Goal: Transaction & Acquisition: Purchase product/service

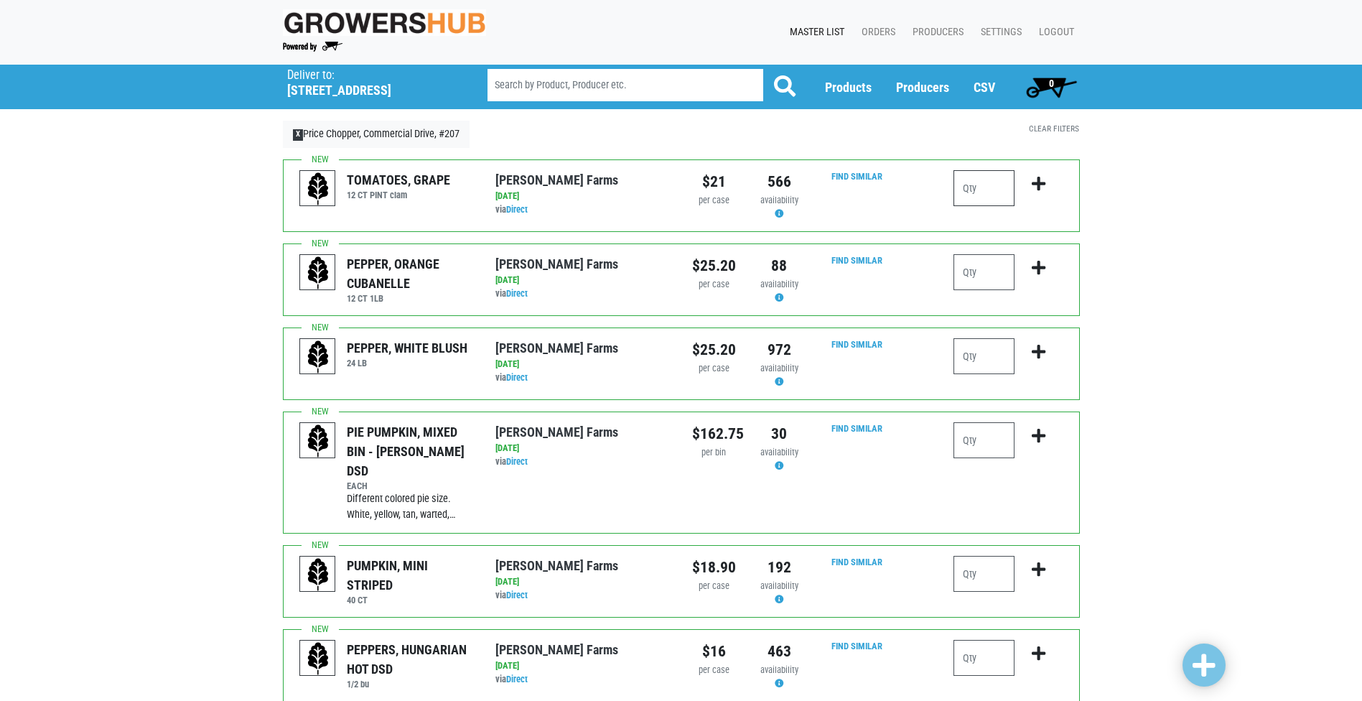
click at [992, 178] on input "number" at bounding box center [984, 188] width 61 height 36
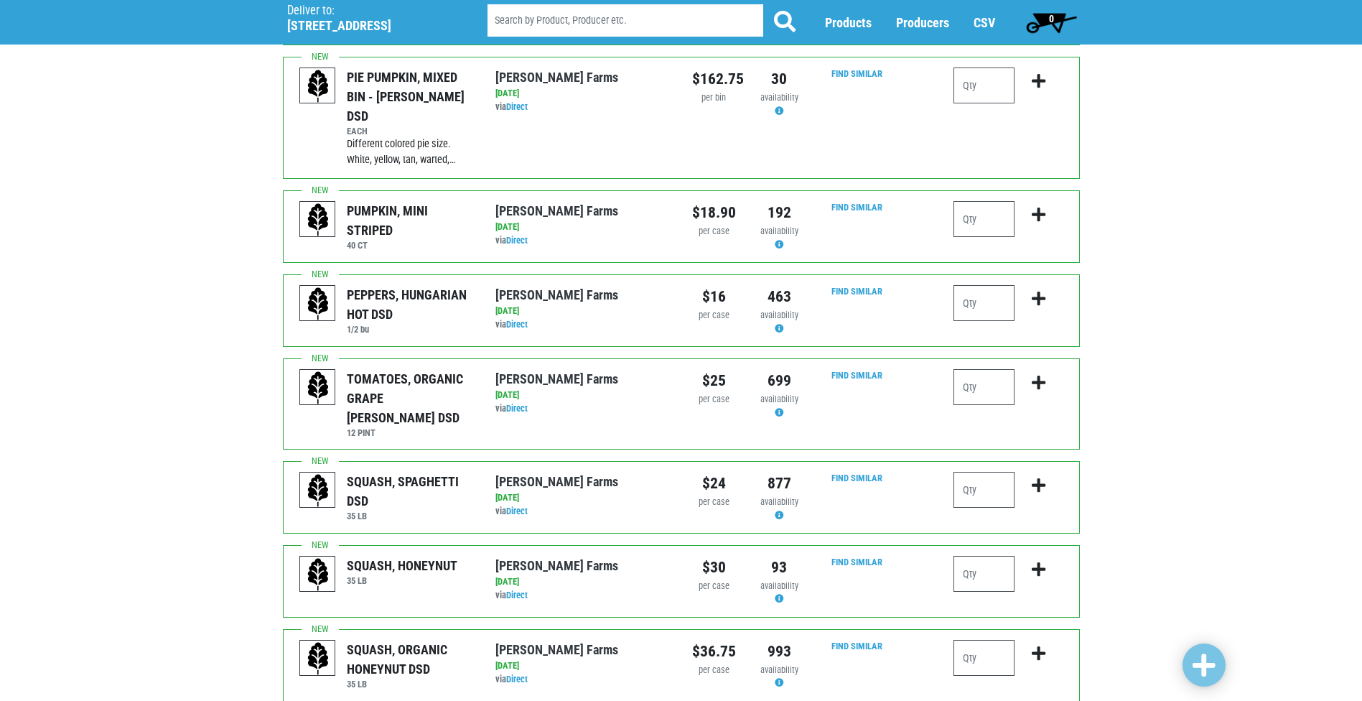
scroll to position [359, 0]
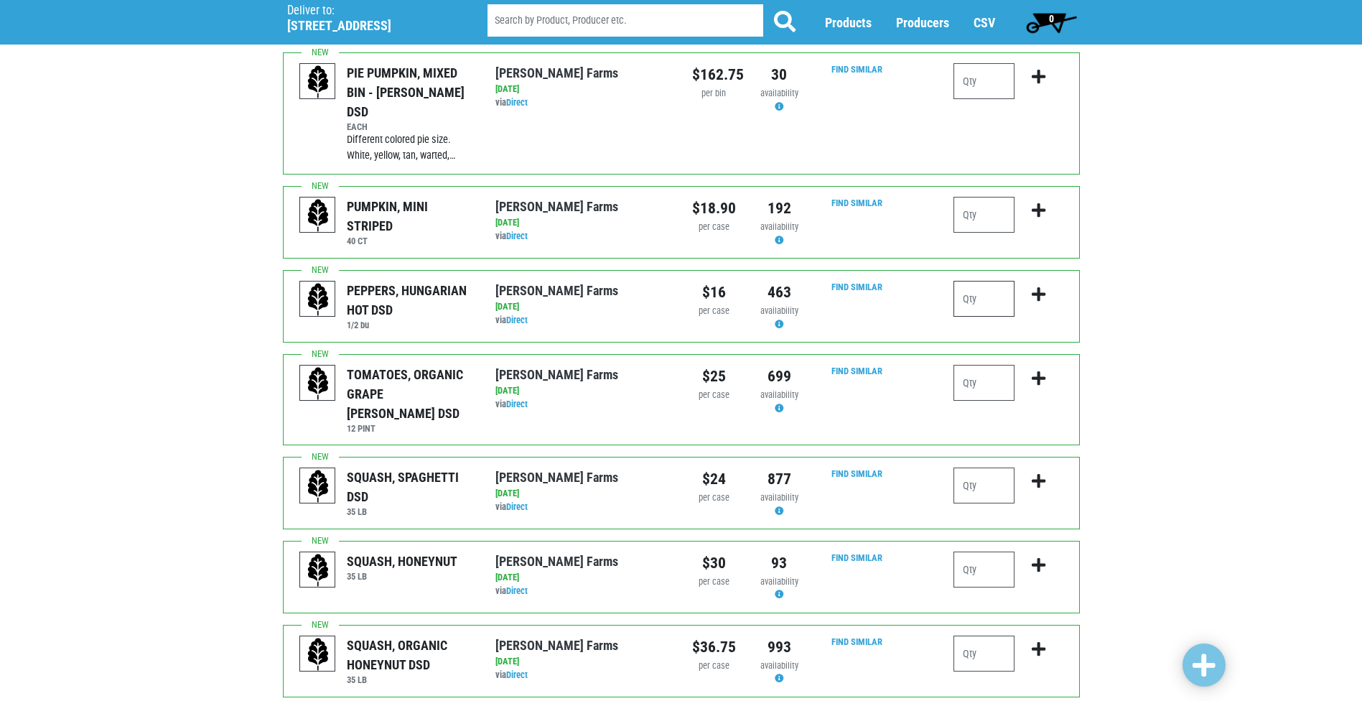
click at [991, 289] on input "number" at bounding box center [984, 299] width 61 height 36
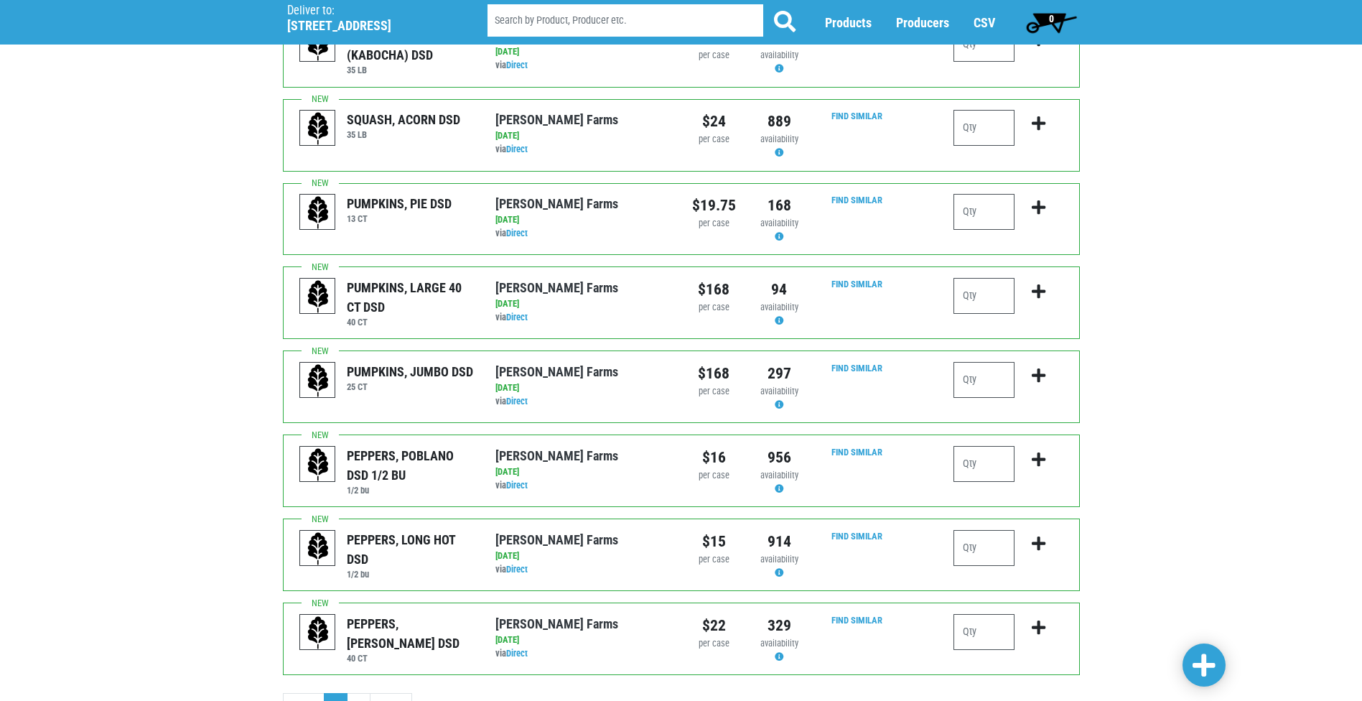
scroll to position [1248, 0]
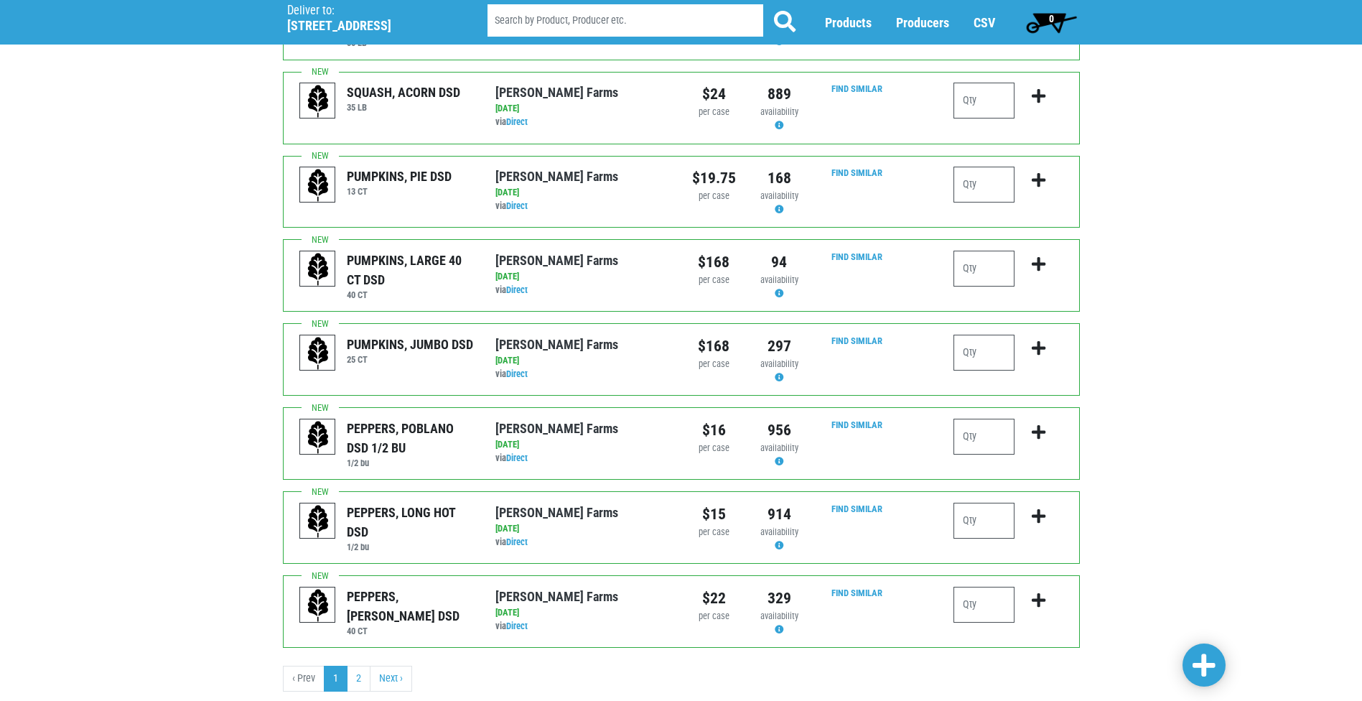
type input "1"
click at [981, 419] on input "number" at bounding box center [984, 437] width 61 height 36
type input "1"
click at [984, 503] on input "number" at bounding box center [984, 521] width 61 height 36
type input "1"
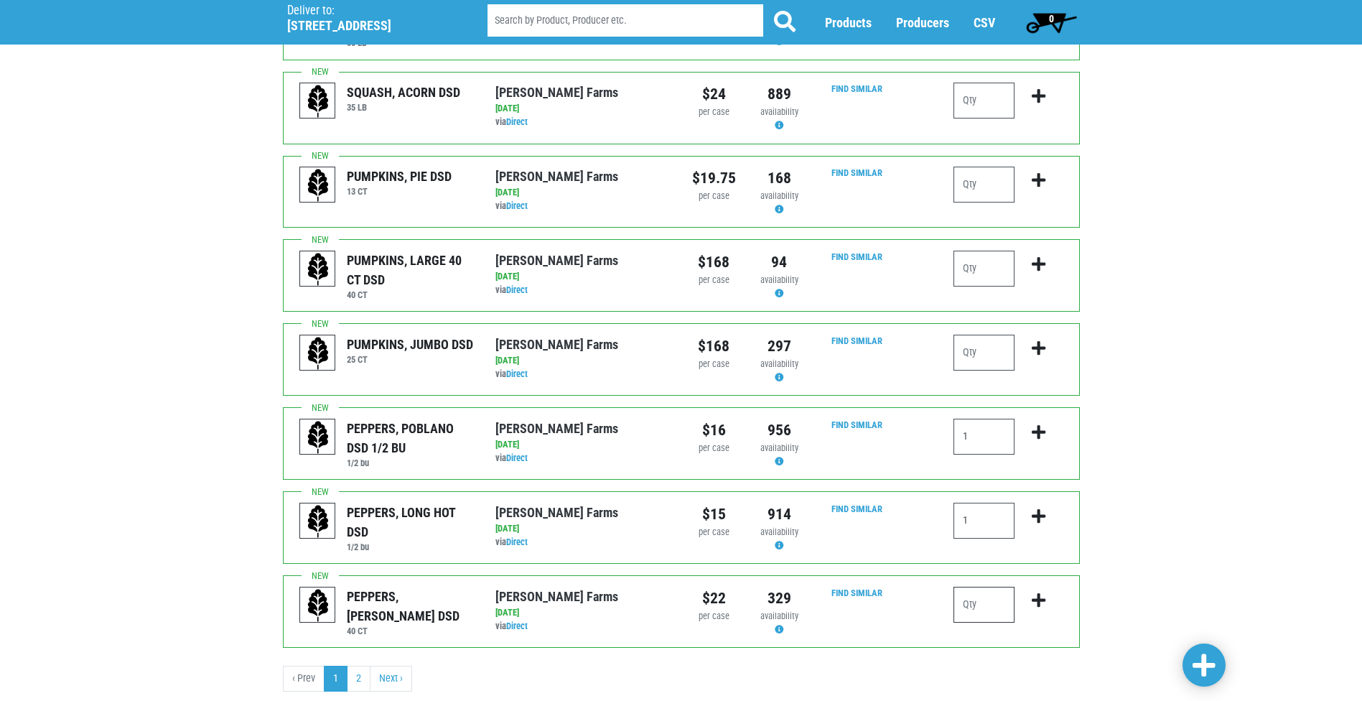
click at [998, 587] on input "number" at bounding box center [984, 605] width 61 height 36
click at [1214, 668] on span at bounding box center [1204, 666] width 23 height 26
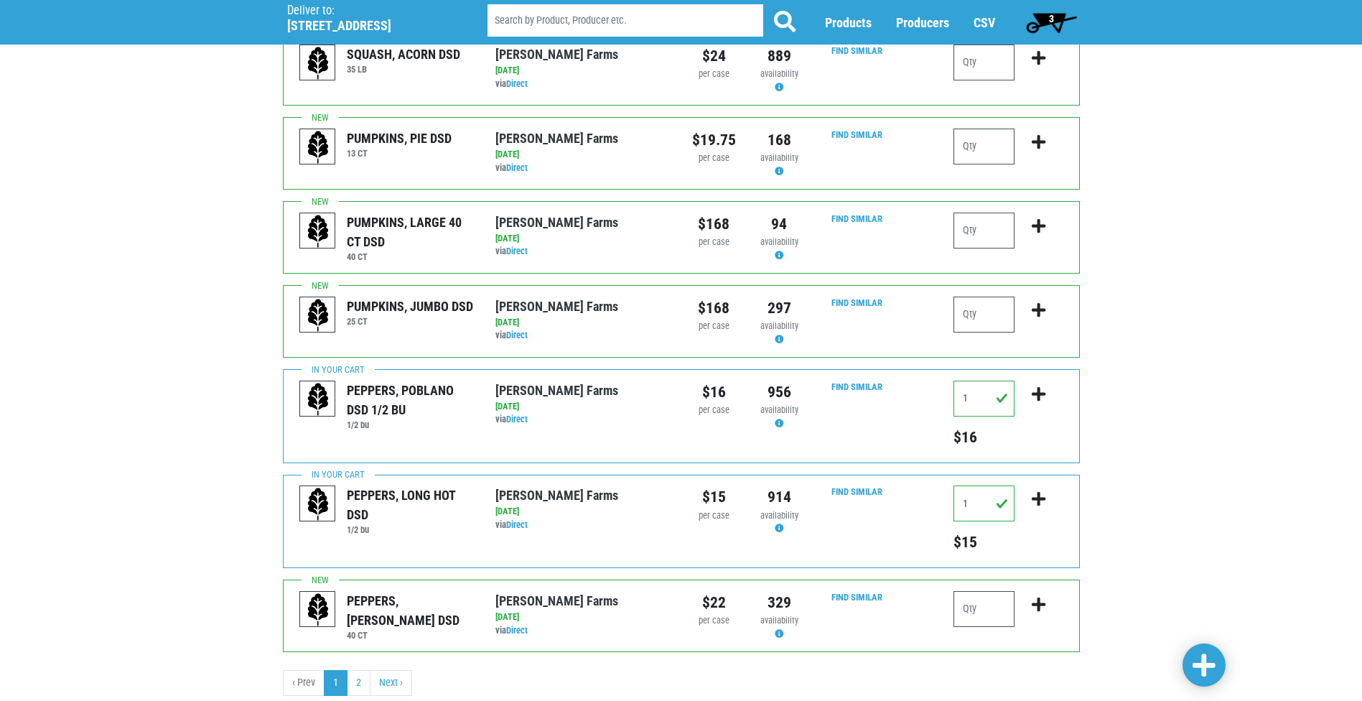
scroll to position [1313, 0]
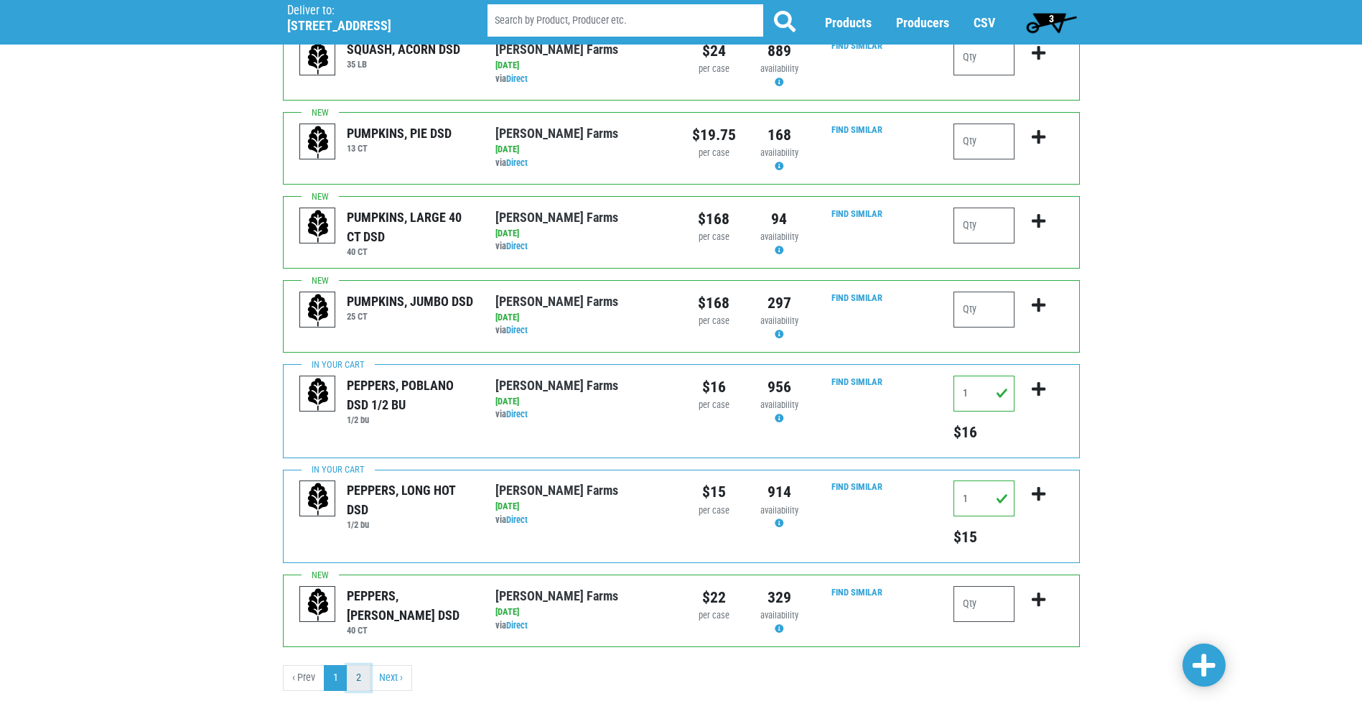
click at [353, 665] on link "2" at bounding box center [359, 678] width 24 height 26
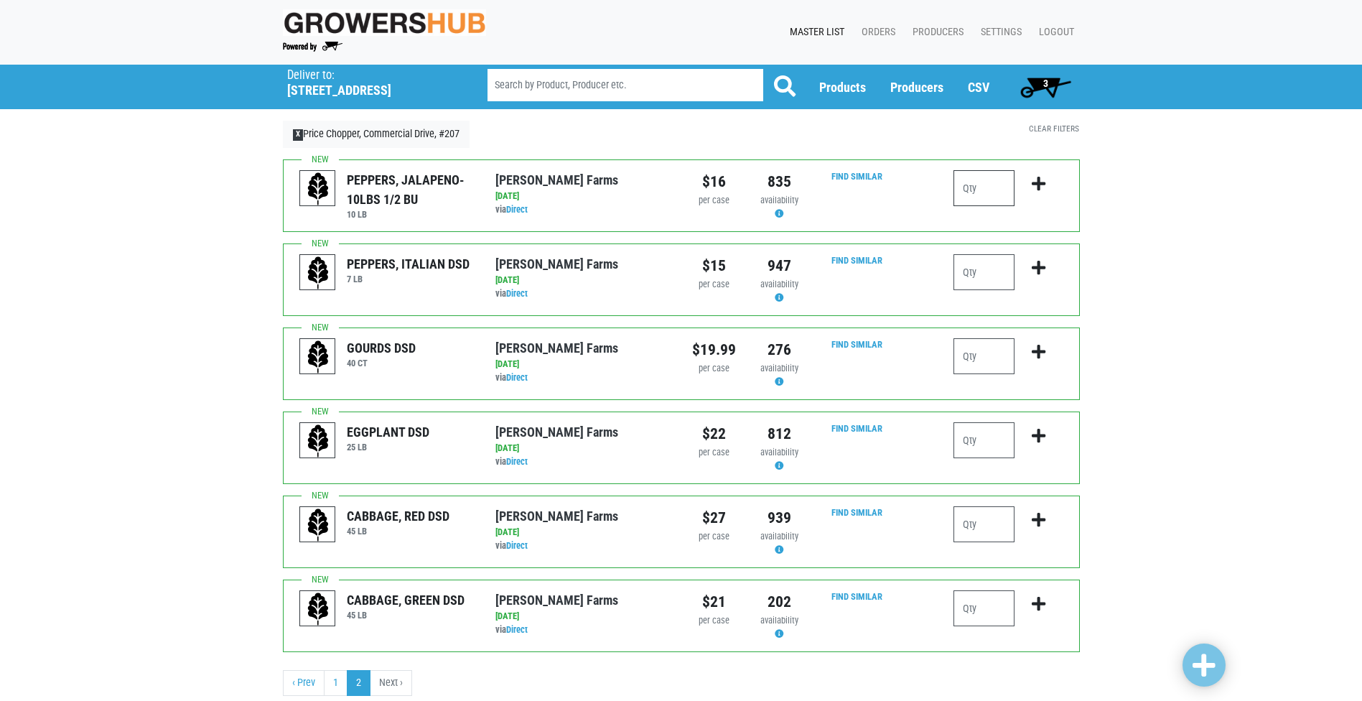
click at [983, 191] on input "number" at bounding box center [984, 188] width 61 height 36
type input "1"
click at [980, 280] on input "number" at bounding box center [984, 272] width 61 height 36
type input "1"
click at [1208, 661] on span at bounding box center [1204, 666] width 23 height 26
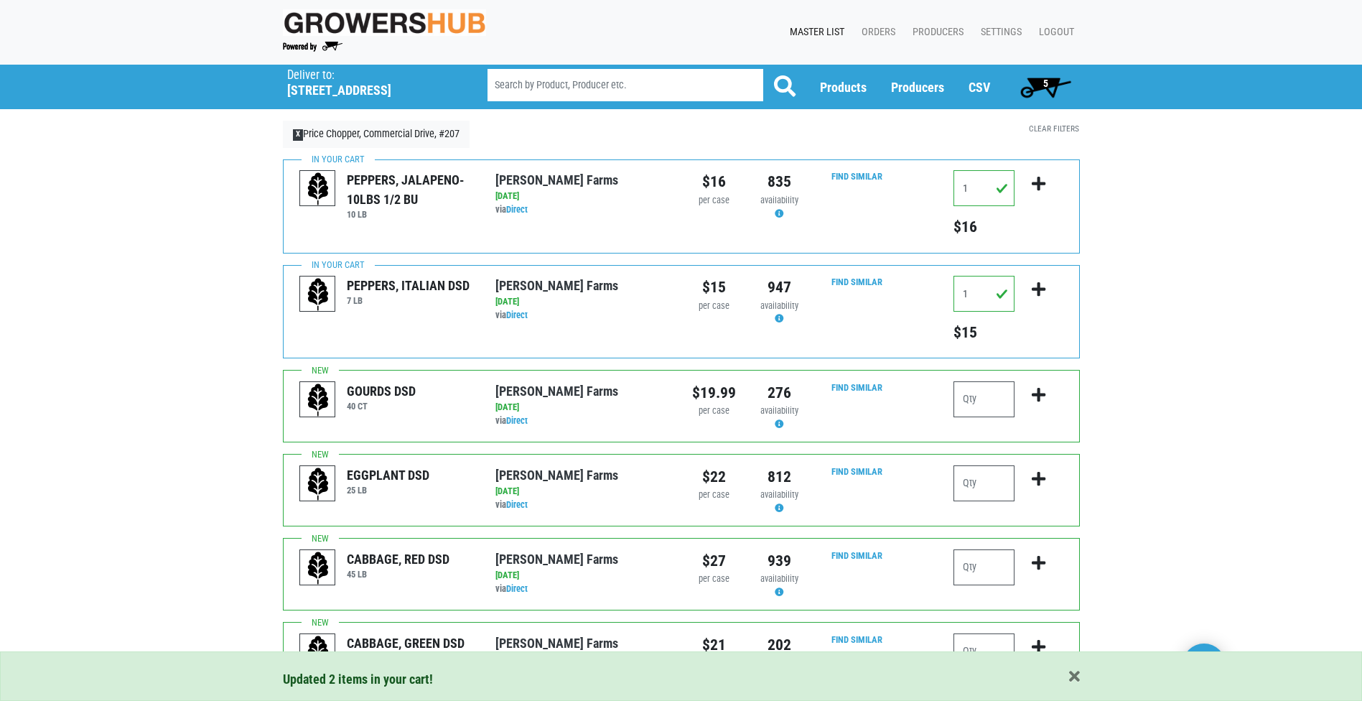
click at [1055, 84] on span "5" at bounding box center [1046, 87] width 64 height 29
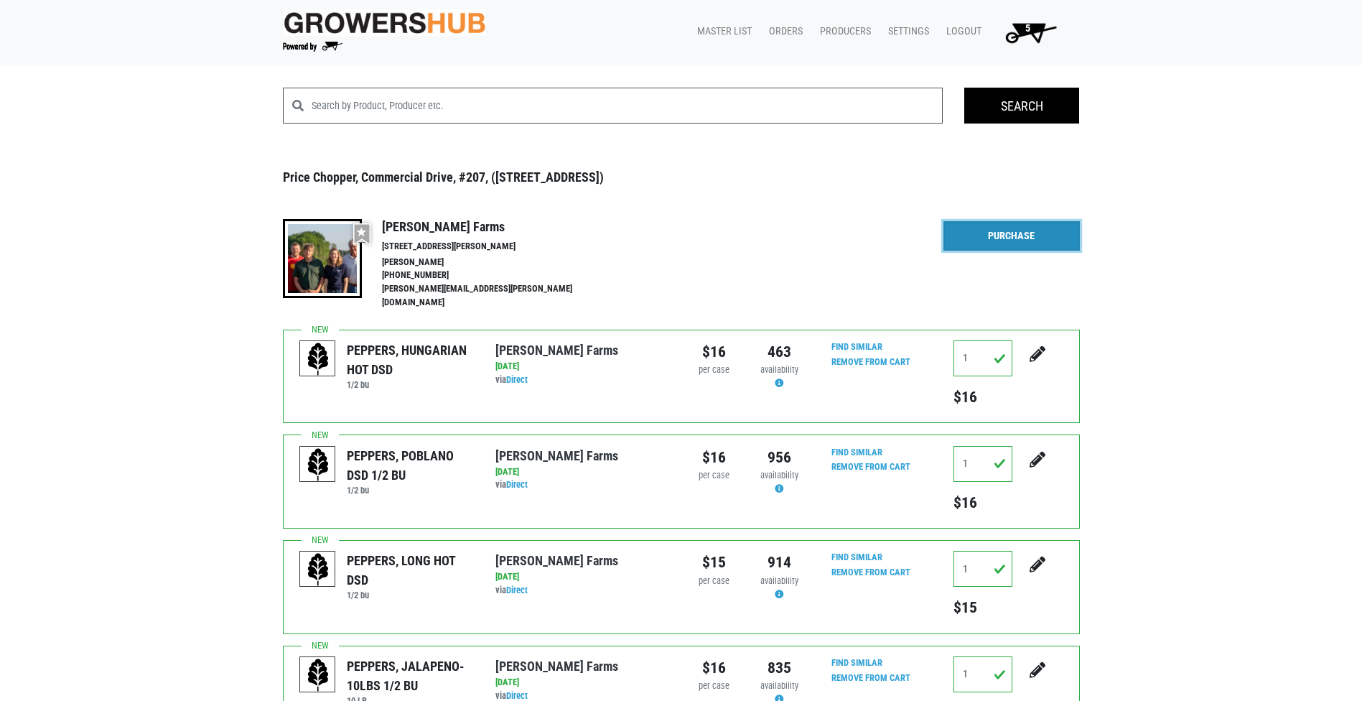
click at [999, 238] on link "Purchase" at bounding box center [1012, 236] width 136 height 30
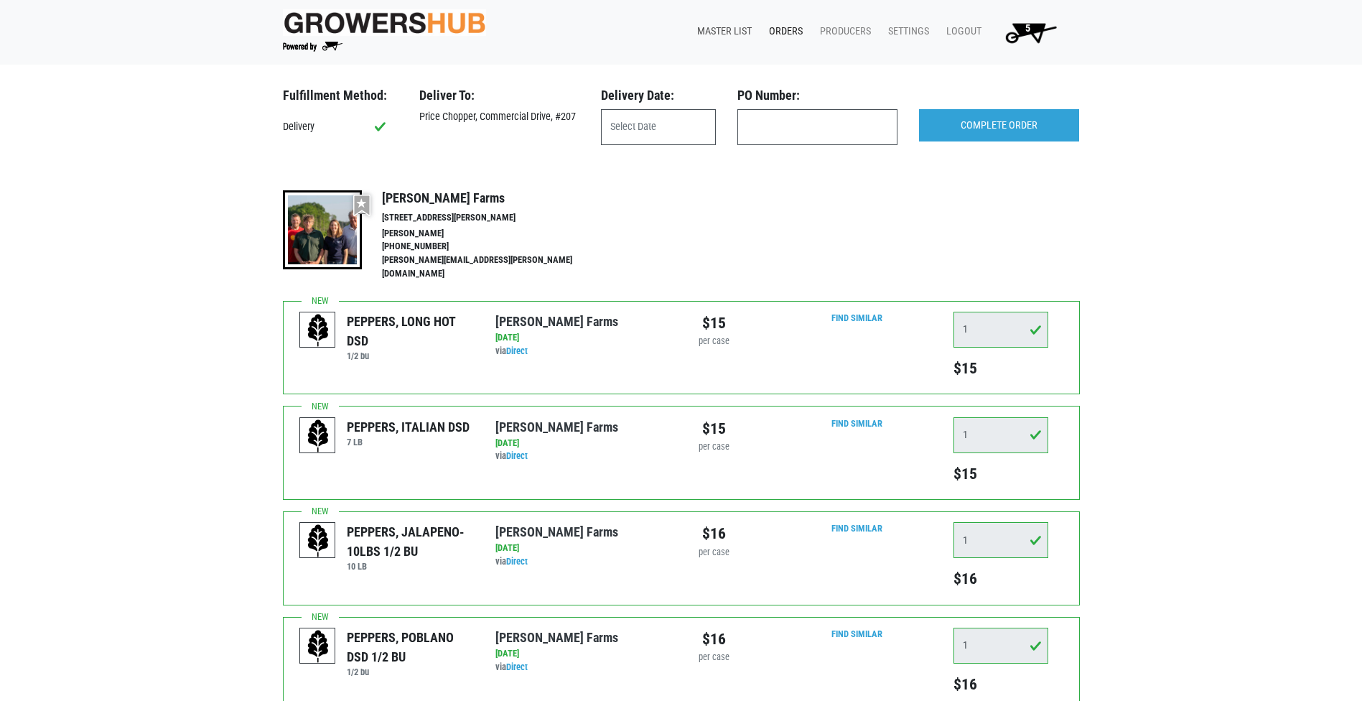
click at [741, 34] on link "Master List" at bounding box center [722, 31] width 72 height 27
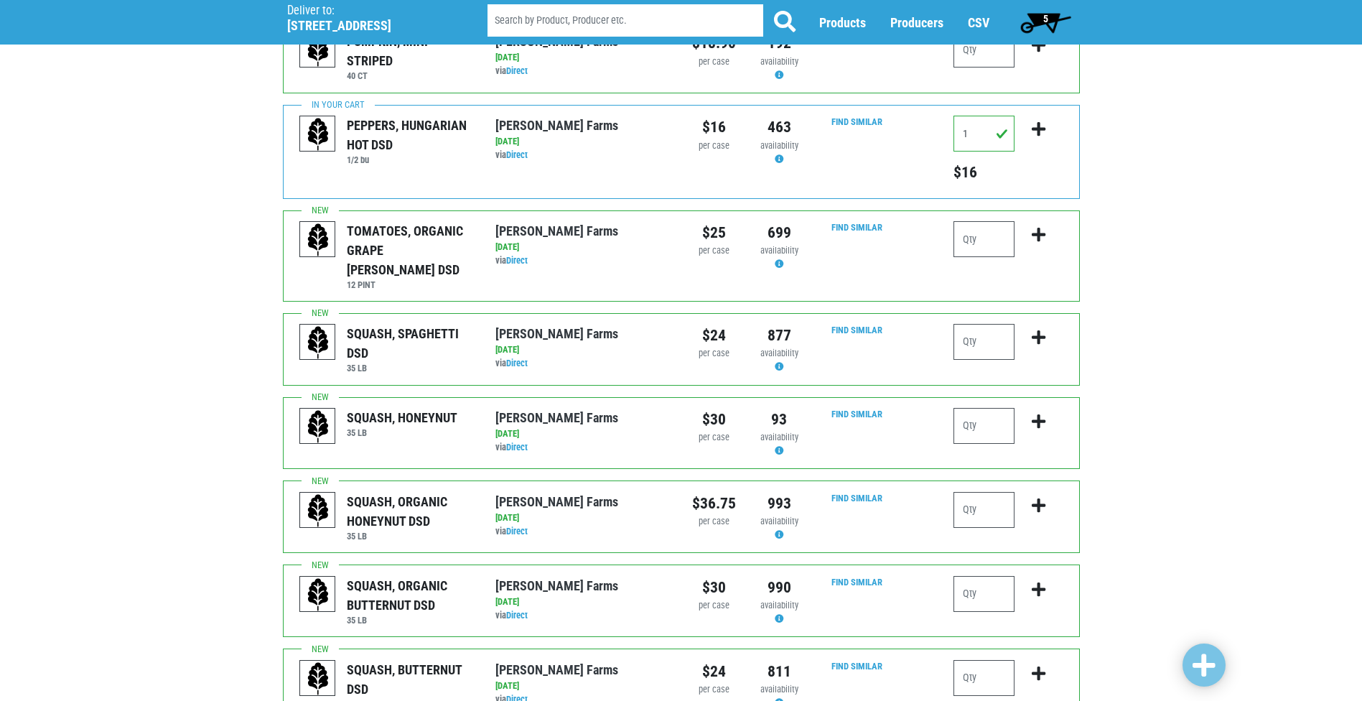
scroll to position [523, 0]
click at [1042, 24] on span "5" at bounding box center [1046, 22] width 64 height 29
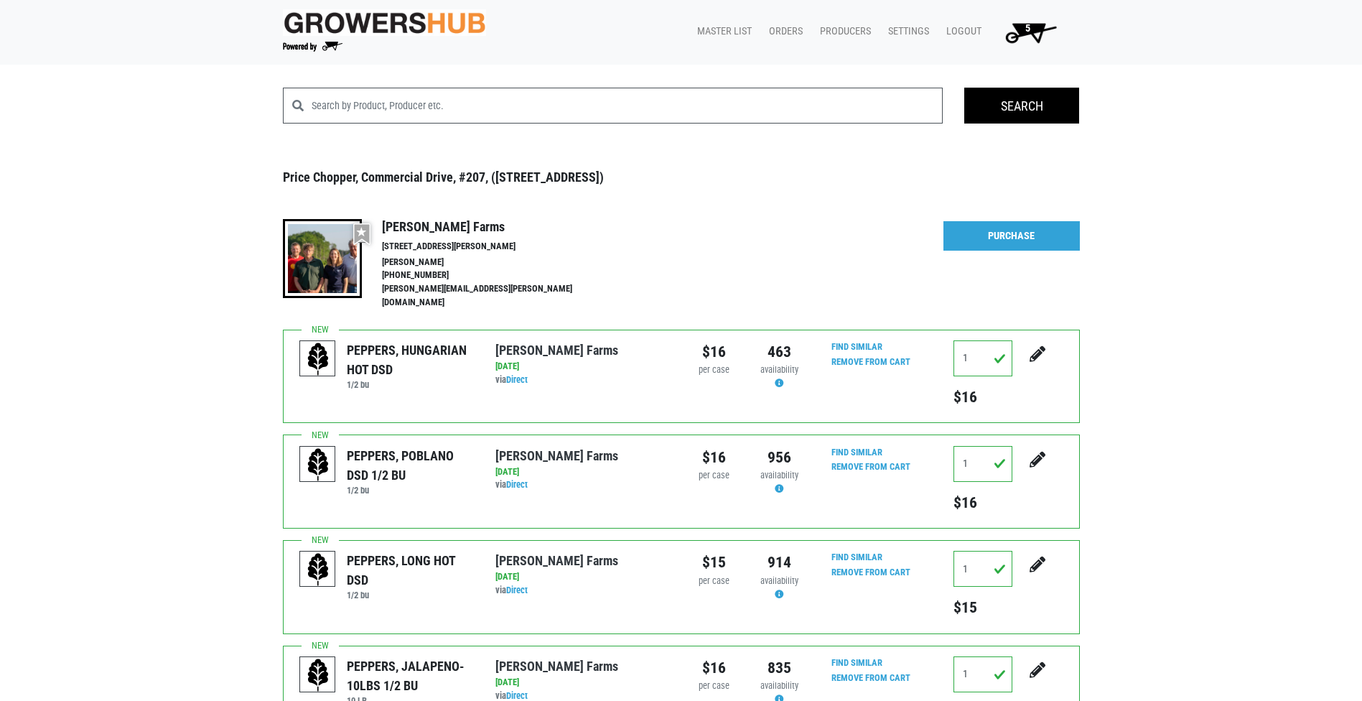
click at [1042, 24] on span "5" at bounding box center [1028, 34] width 81 height 26
click at [989, 235] on link "Purchase" at bounding box center [1012, 236] width 136 height 30
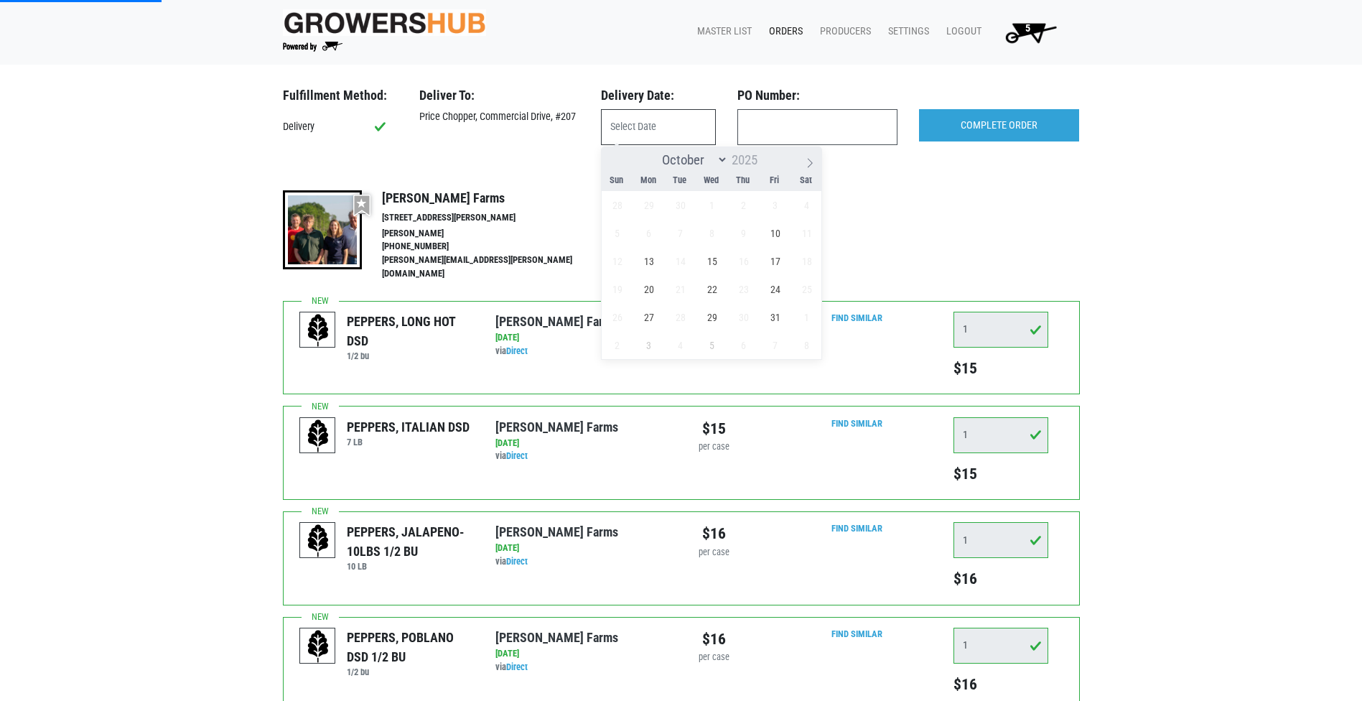
click at [687, 111] on input "text" at bounding box center [658, 127] width 115 height 36
click at [666, 137] on input "text" at bounding box center [658, 127] width 115 height 36
click at [779, 233] on span "10" at bounding box center [775, 233] width 28 height 28
type input "2025-10-10"
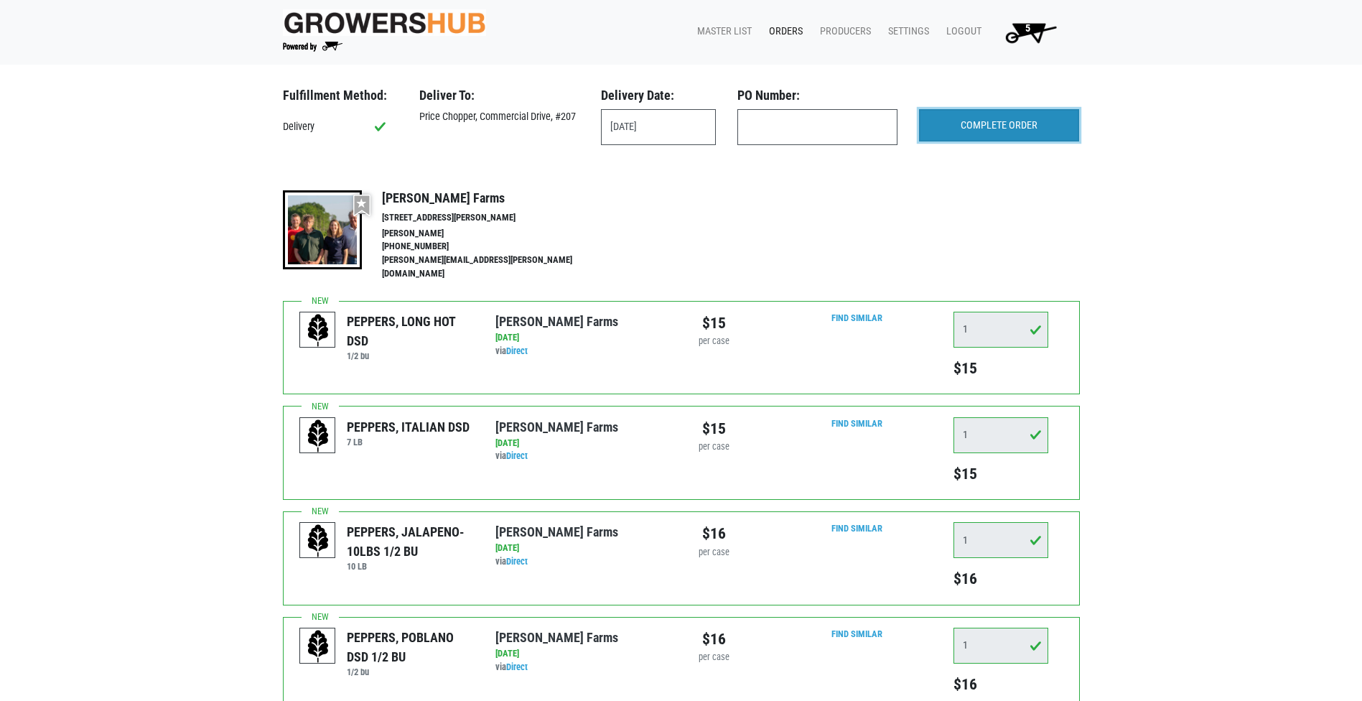
click at [1048, 131] on input "COMPLETE ORDER" at bounding box center [999, 125] width 160 height 33
